Goal: Find specific page/section: Find specific page/section

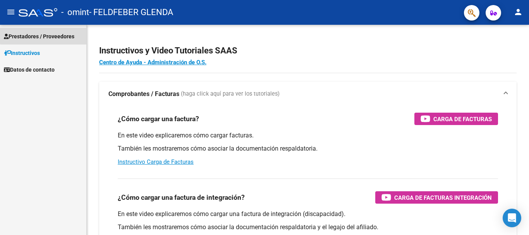
click at [44, 34] on span "Prestadores / Proveedores" at bounding box center [39, 36] width 71 height 9
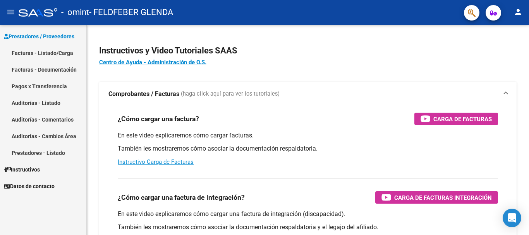
click at [53, 87] on link "Pagos x Transferencia" at bounding box center [43, 86] width 86 height 17
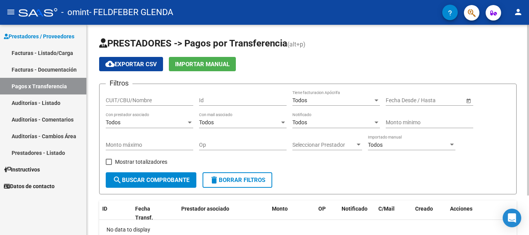
scroll to position [49, 0]
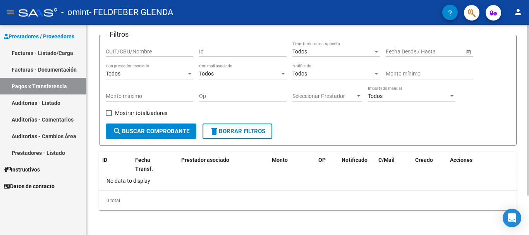
click at [525, 123] on div "PRESTADORES -> Pagos por Transferencia (alt+p) cloud_download Exportar CSV Impo…" at bounding box center [309, 105] width 444 height 259
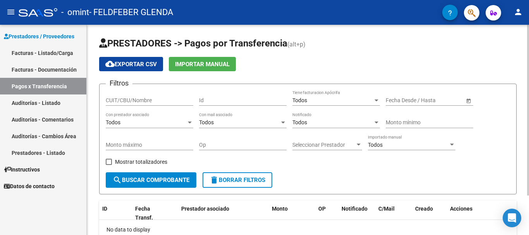
click at [529, 66] on div at bounding box center [528, 110] width 2 height 171
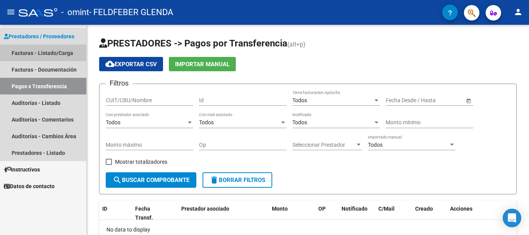
click at [61, 54] on link "Facturas - Listado/Carga" at bounding box center [43, 53] width 86 height 17
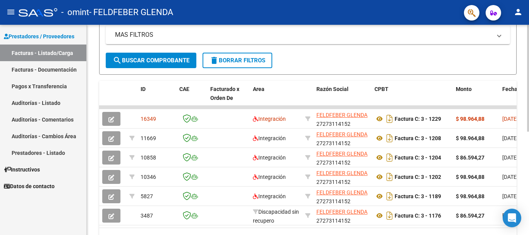
scroll to position [163, 0]
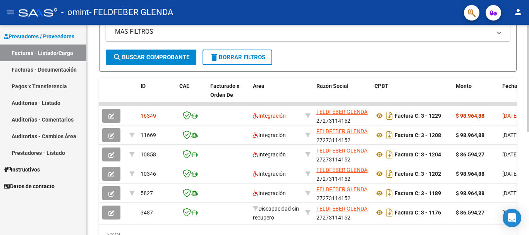
click at [529, 132] on div at bounding box center [528, 163] width 2 height 107
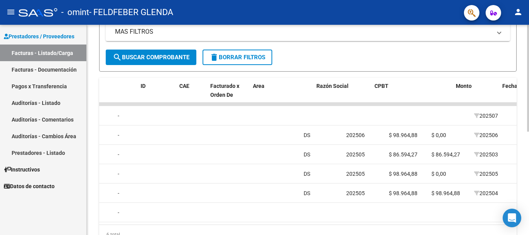
scroll to position [0, 0]
